Goal: Find specific page/section: Find specific page/section

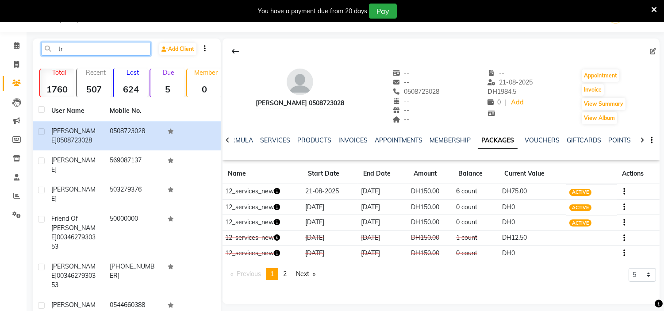
drag, startPoint x: 89, startPoint y: 52, endPoint x: 0, endPoint y: 51, distance: 89.4
click at [0, 51] on app-home "Select Location × H Y M [DEMOGRAPHIC_DATA] Beauty Center , [GEOGRAPHIC_DATA] En…" at bounding box center [332, 221] width 664 height 443
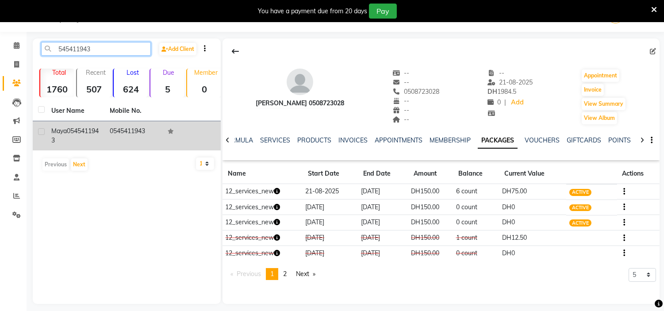
type input "545411943"
click at [144, 128] on td "0545411943" at bounding box center [133, 135] width 58 height 29
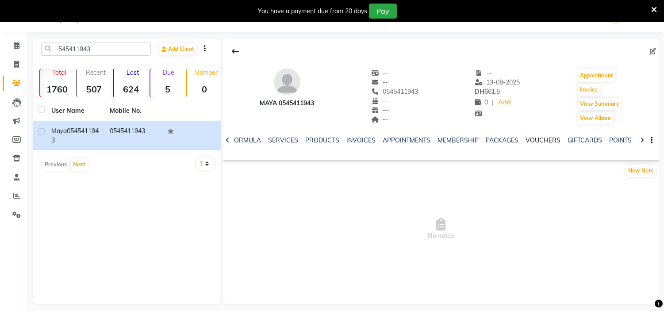
click at [534, 142] on link "VOUCHERS" at bounding box center [543, 140] width 35 height 8
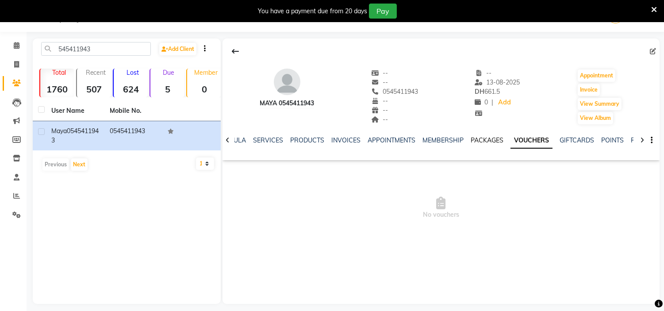
click at [494, 142] on link "PACKAGES" at bounding box center [487, 140] width 33 height 8
